Goal: Information Seeking & Learning: Learn about a topic

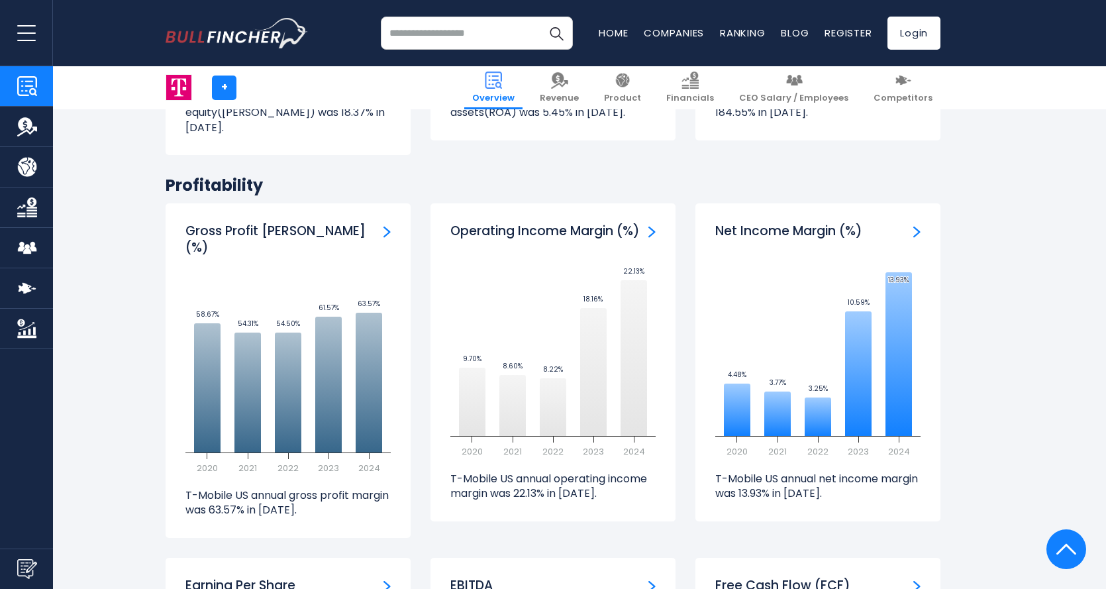
scroll to position [2583, 0]
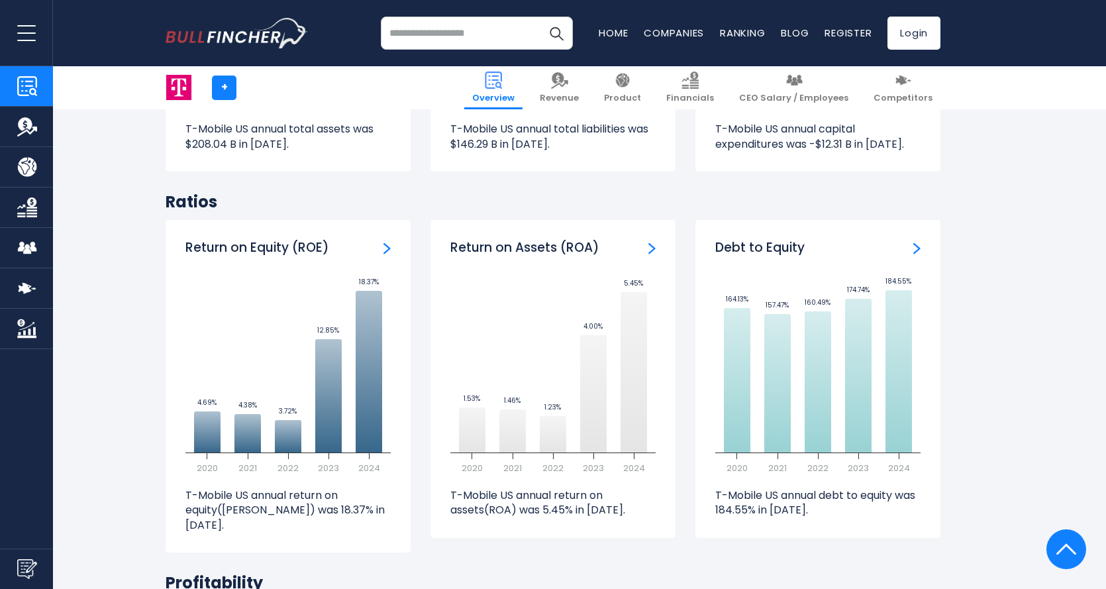
click at [42, 168] on link "Product" at bounding box center [26, 167] width 53 height 40
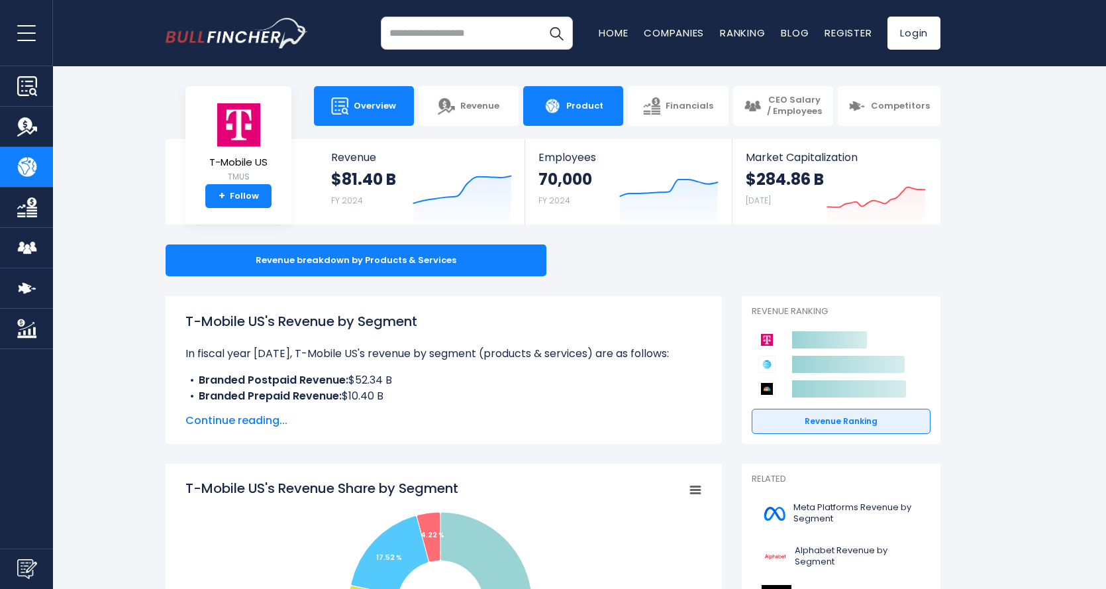
click at [369, 110] on span "Overview" at bounding box center [375, 106] width 42 height 11
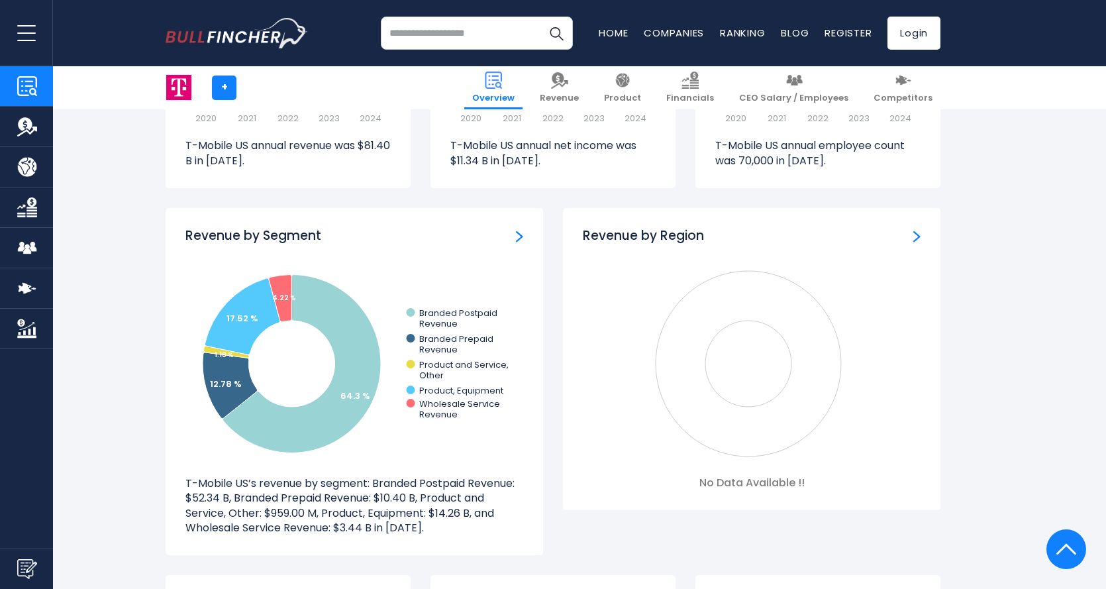
scroll to position [1126, 0]
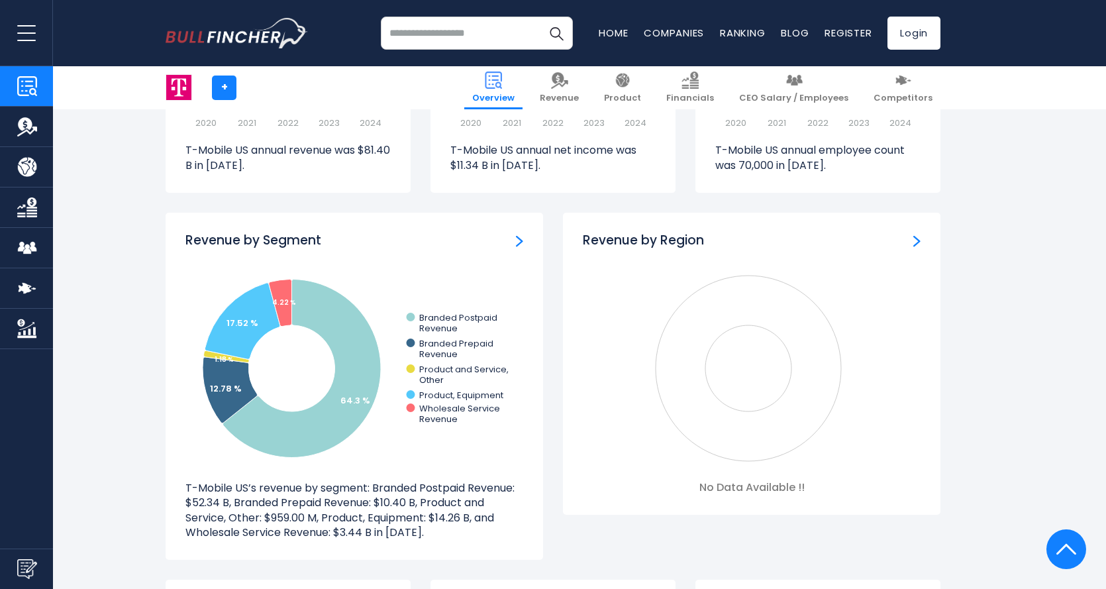
click at [915, 238] on img "Revenue by Region" at bounding box center [916, 241] width 7 height 12
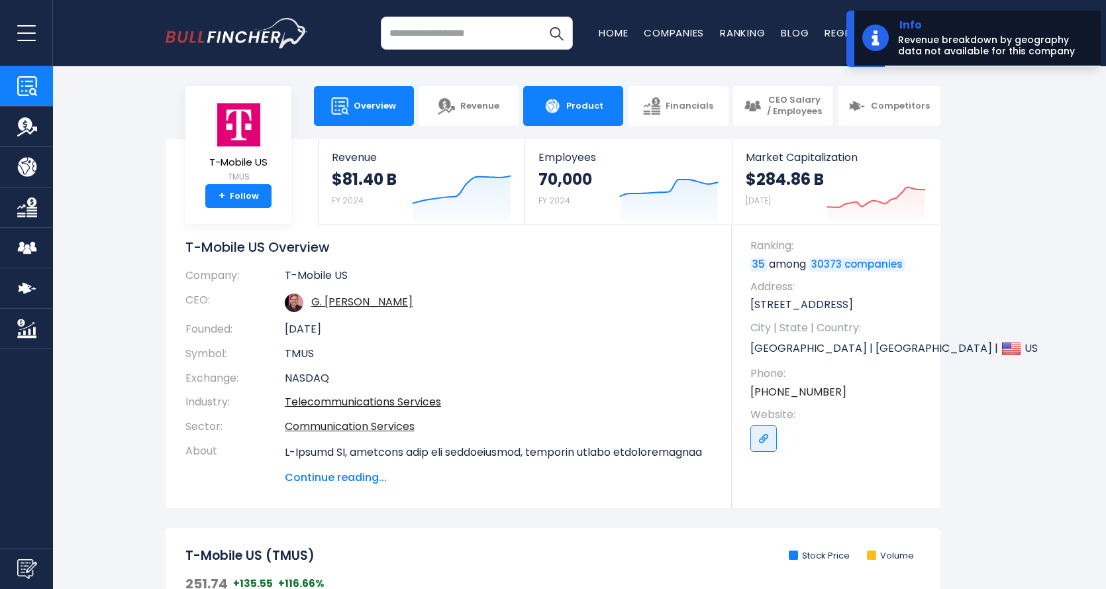
click at [583, 110] on span "Product" at bounding box center [584, 106] width 37 height 11
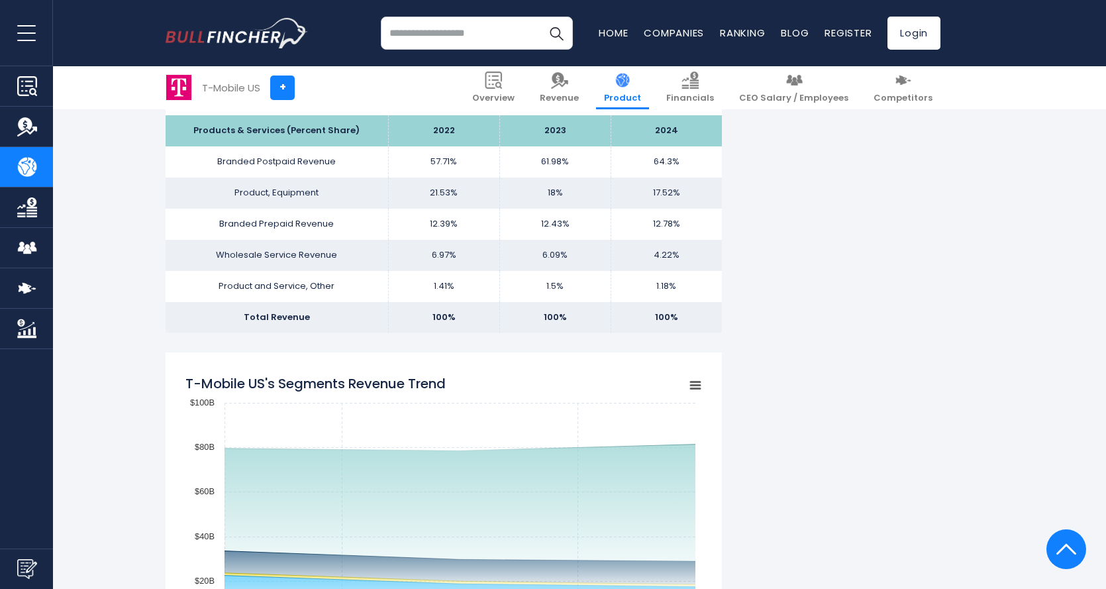
scroll to position [993, 0]
